Goal: Check status

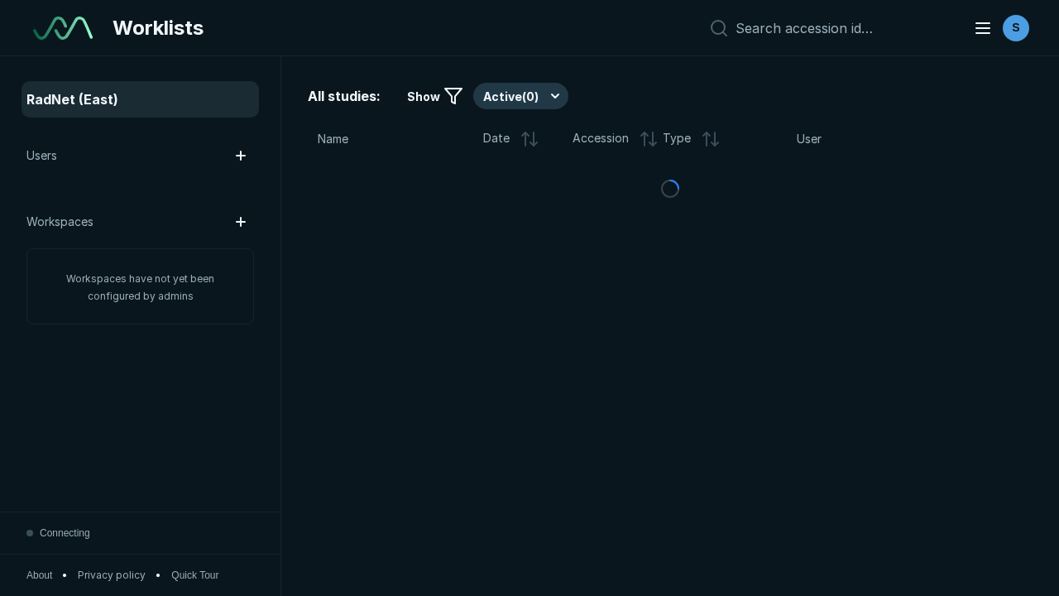
scroll to position [4517, 6890]
